Goal: Transaction & Acquisition: Purchase product/service

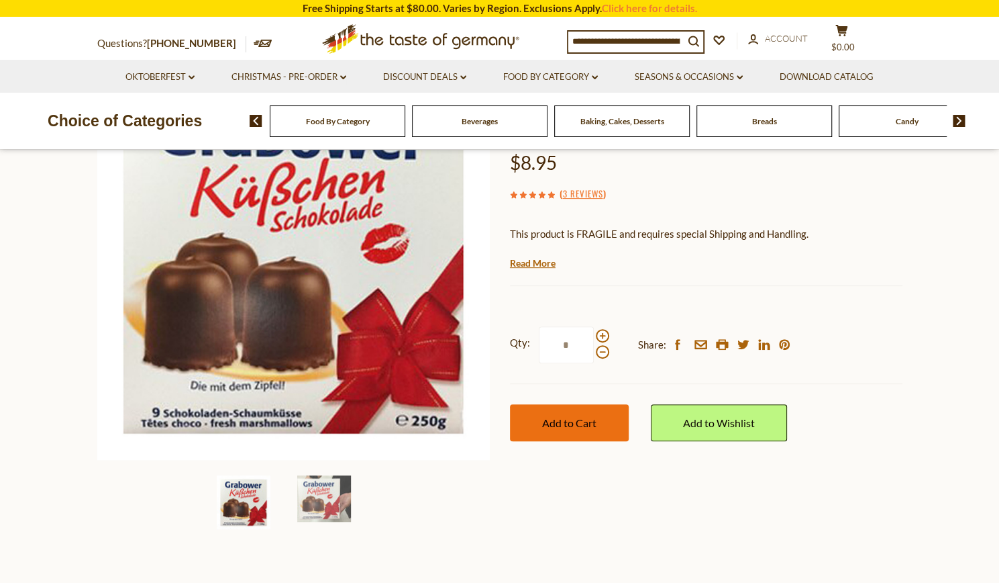
scroll to position [162, 0]
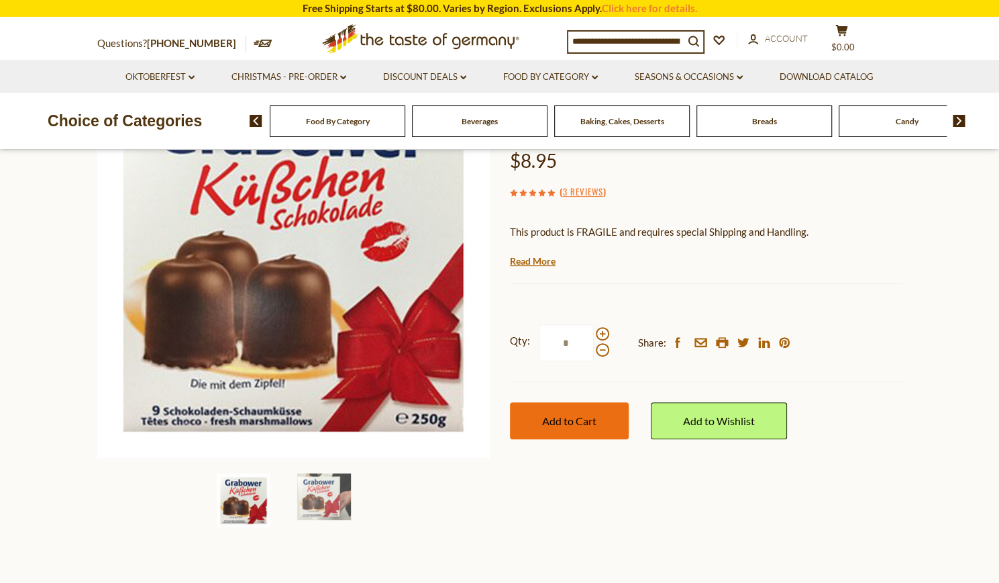
click at [541, 428] on button "Add to Cart" at bounding box center [569, 420] width 119 height 37
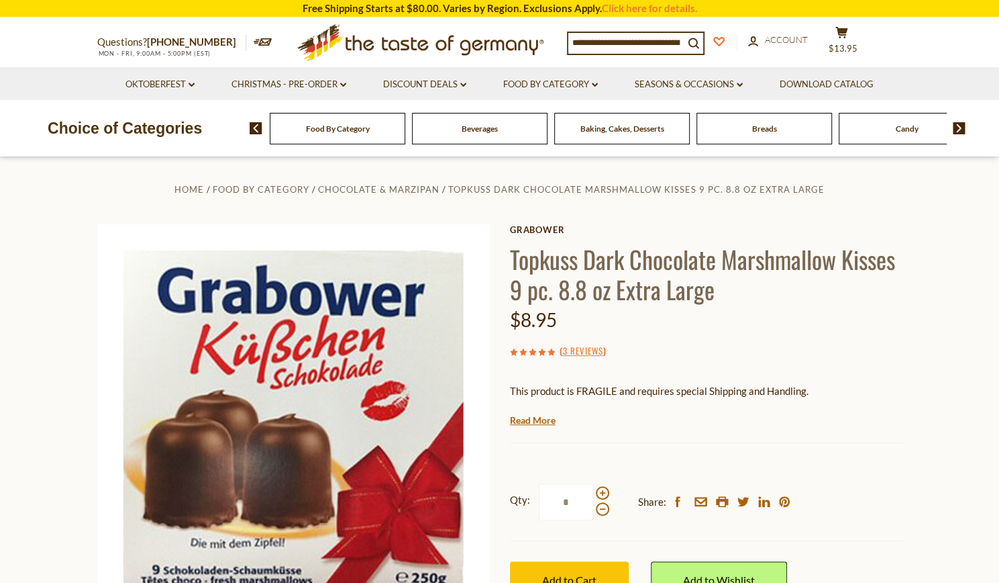
scroll to position [0, 0]
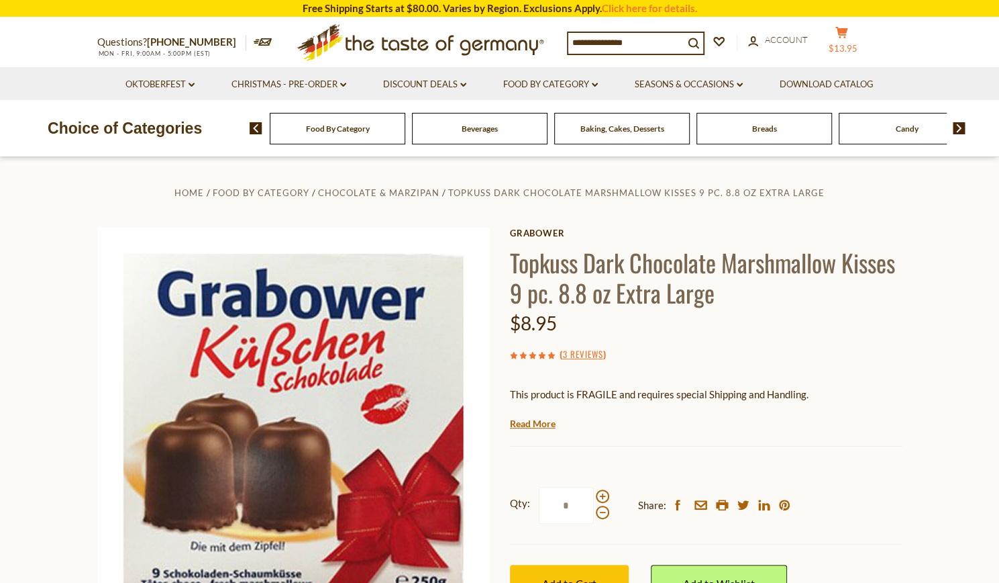
click at [847, 41] on button "cart $13.95" at bounding box center [842, 43] width 40 height 34
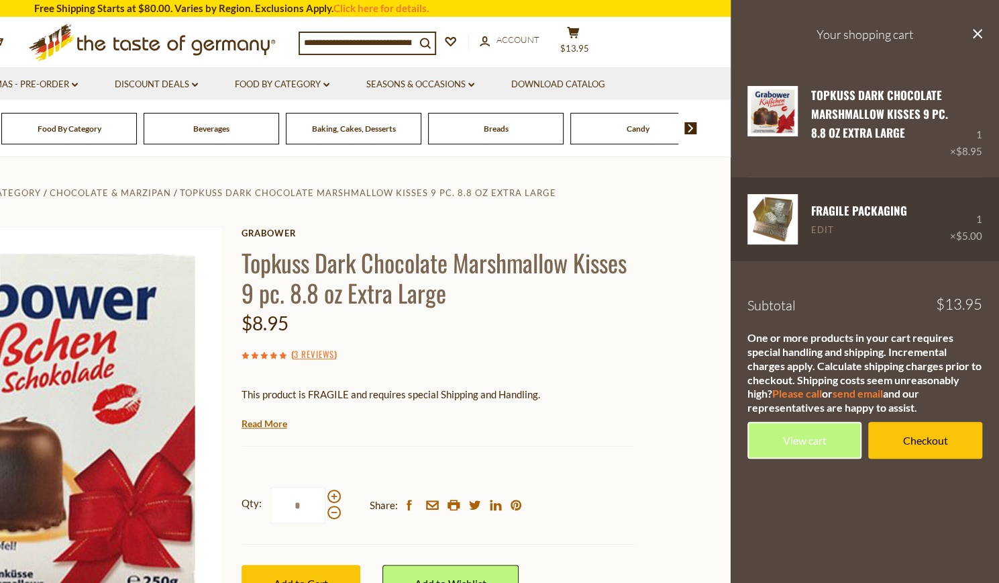
click at [823, 236] on link "Edit" at bounding box center [822, 230] width 23 height 12
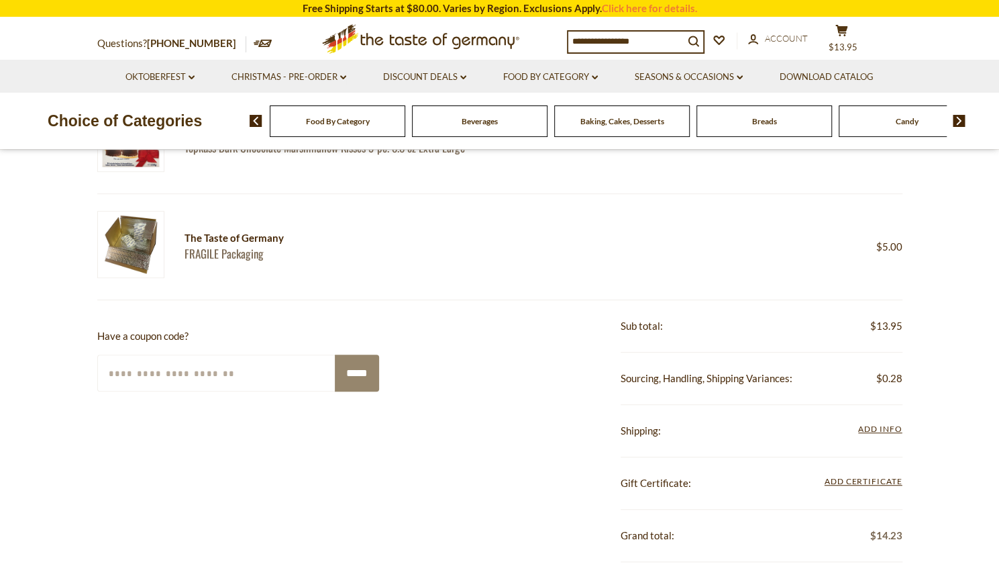
scroll to position [385, 0]
